Goal: Find contact information: Obtain details needed to contact an individual or organization

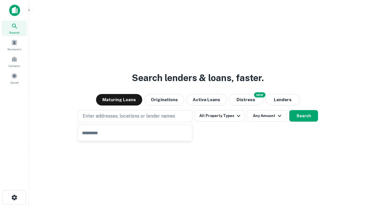
type input "**********"
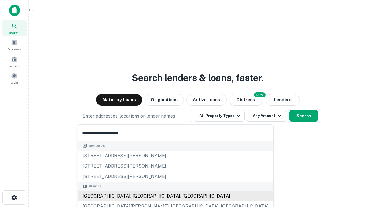
click at [137, 196] on div "[GEOGRAPHIC_DATA], [GEOGRAPHIC_DATA], [GEOGRAPHIC_DATA]" at bounding box center [176, 196] width 196 height 10
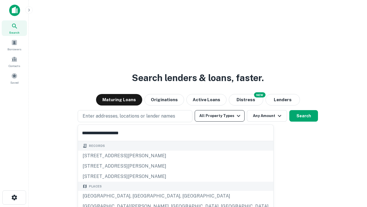
click at [220, 116] on button "All Property Types" at bounding box center [220, 115] width 50 height 11
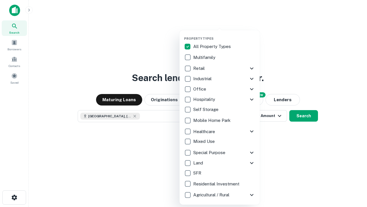
click at [225, 35] on button "button" at bounding box center [224, 35] width 80 height 0
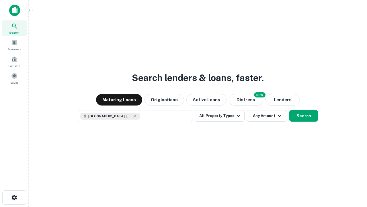
scroll to position [9, 0]
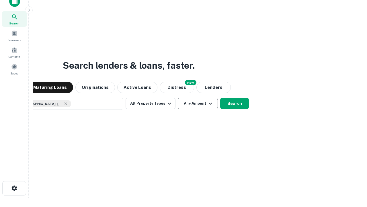
click at [178, 98] on button "Any Amount" at bounding box center [198, 103] width 40 height 11
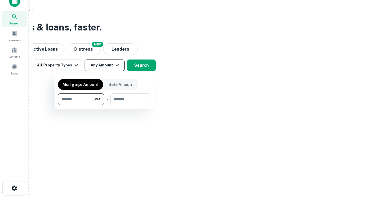
type input "*******"
click at [105, 105] on button "button" at bounding box center [105, 105] width 94 height 0
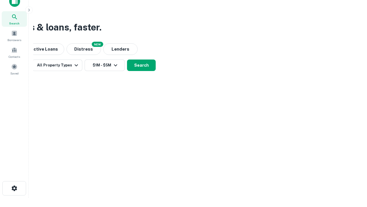
scroll to position [3, 106]
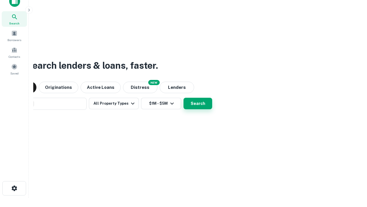
click at [184, 98] on button "Search" at bounding box center [198, 103] width 29 height 11
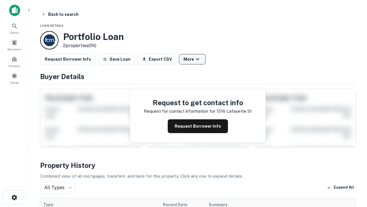
click at [192, 59] on button "More" at bounding box center [192, 59] width 27 height 10
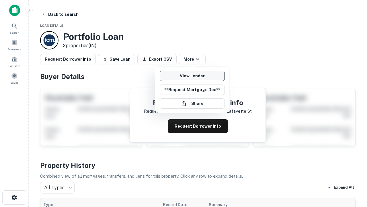
click at [192, 76] on link "View Lender" at bounding box center [192, 76] width 65 height 10
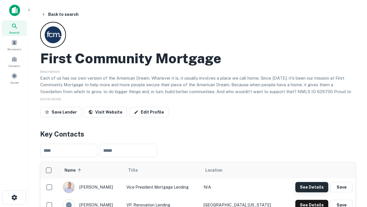
click at [312, 187] on button "See Details" at bounding box center [312, 187] width 33 height 10
